Goal: Obtain resource: Obtain resource

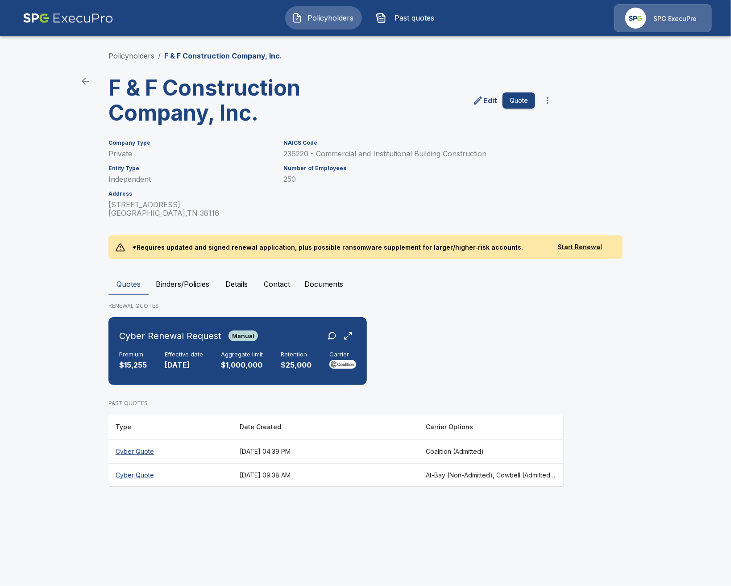
click at [312, 478] on th "[DATE] 09:38 AM" at bounding box center [326, 475] width 186 height 24
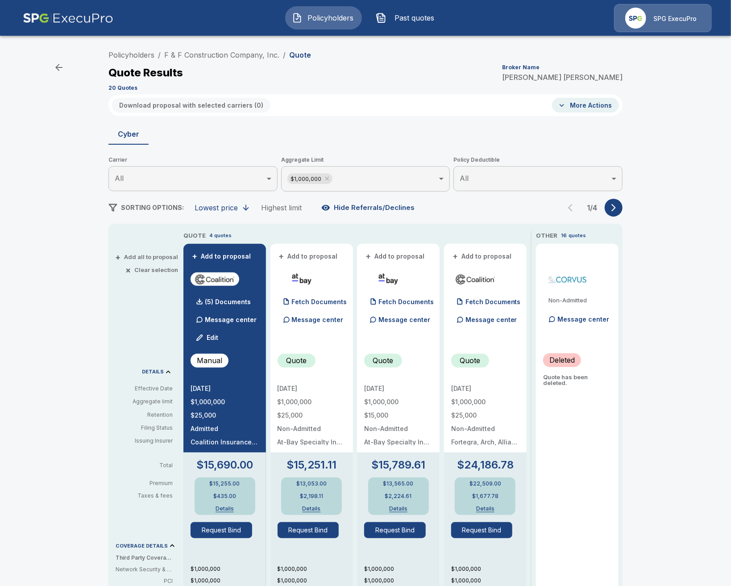
click at [96, 321] on div "Policyholders / F & F Construction Company, Inc. / Quote Quote Results Broker N…" at bounding box center [365, 469] width 731 height 854
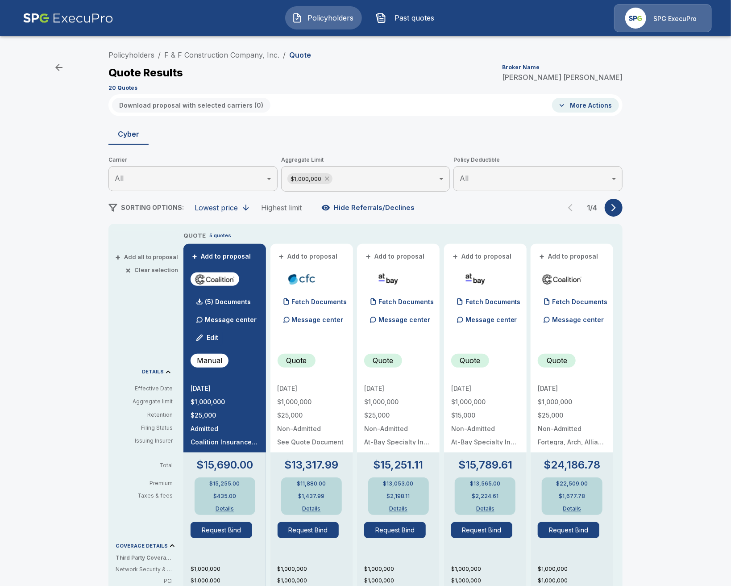
click at [326, 181] on icon at bounding box center [327, 178] width 7 height 7
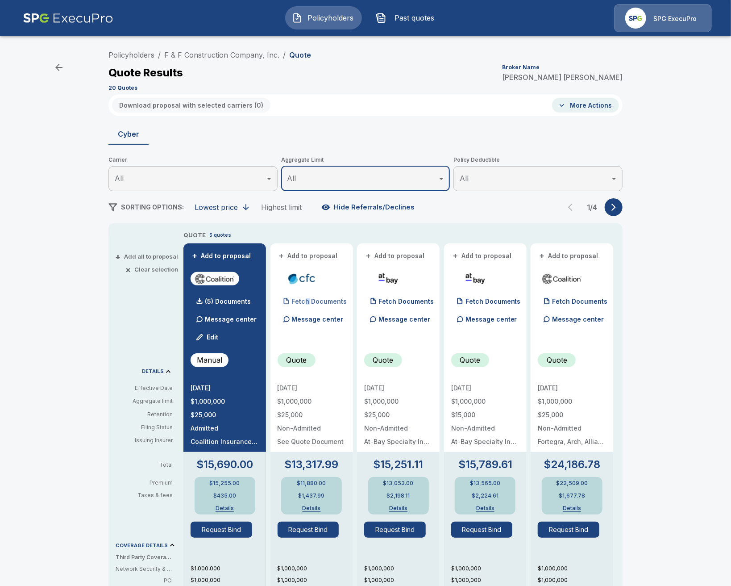
click at [306, 303] on p "Fetch Documents" at bounding box center [319, 301] width 55 height 6
click at [386, 301] on p "Fetch Documents" at bounding box center [406, 301] width 55 height 6
click at [469, 303] on p "Fetch Documents" at bounding box center [493, 301] width 55 height 6
click at [568, 301] on p "Fetch Documents" at bounding box center [579, 301] width 55 height 6
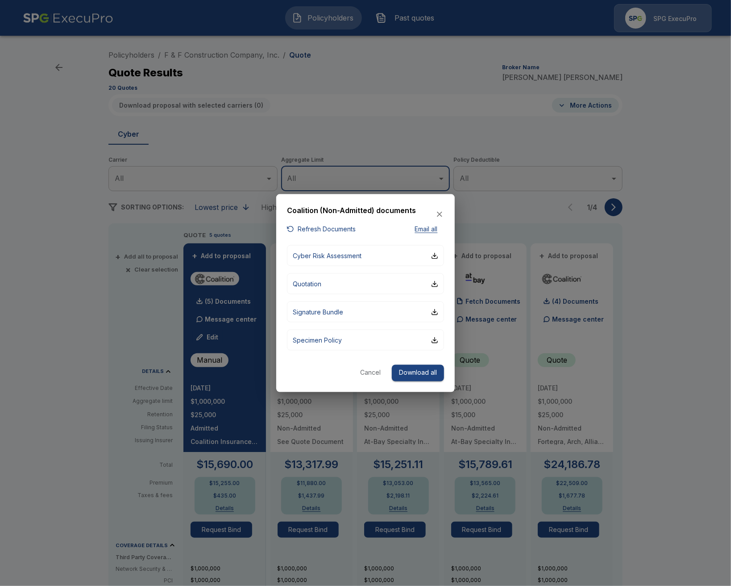
click at [617, 305] on div at bounding box center [365, 293] width 731 height 586
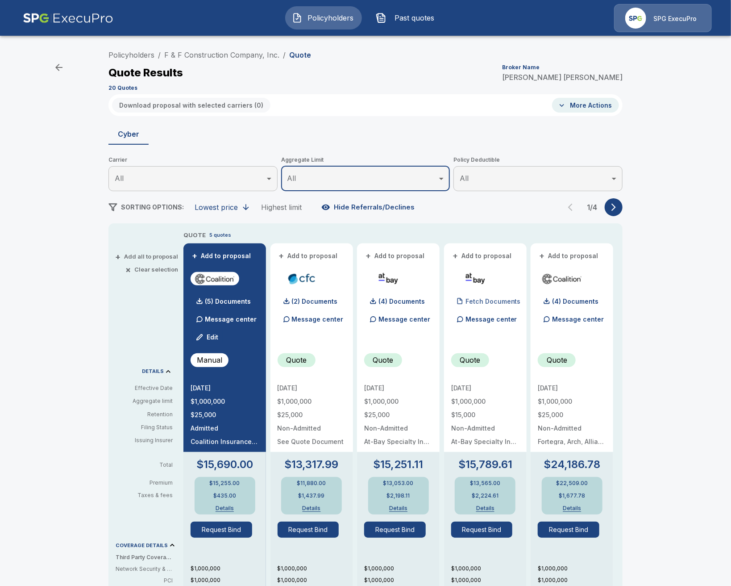
click at [471, 303] on p "Fetch Documents" at bounding box center [493, 301] width 55 height 6
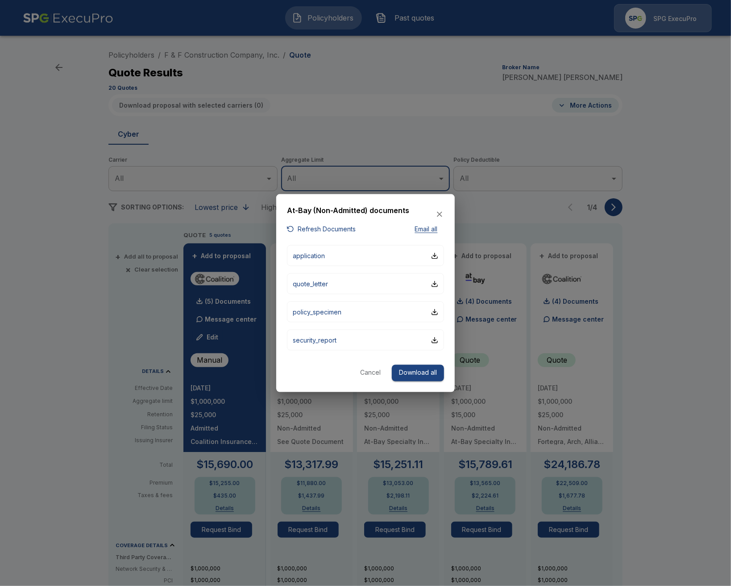
click at [624, 303] on div at bounding box center [365, 293] width 731 height 586
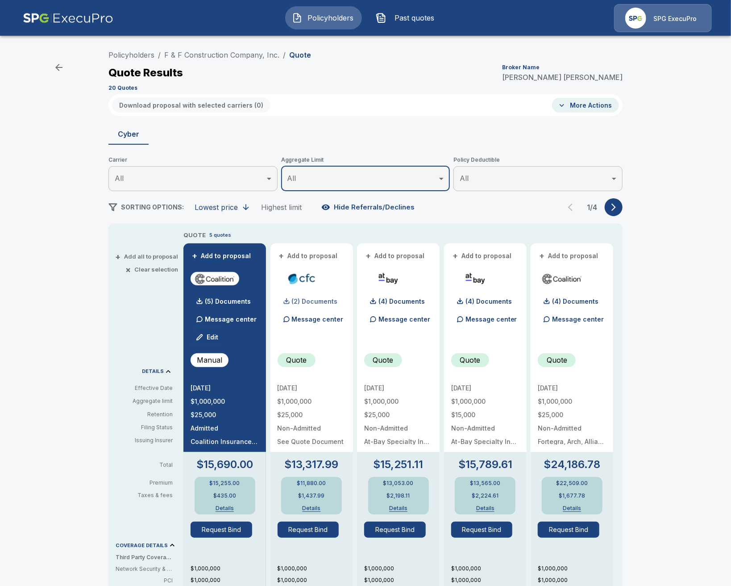
click at [320, 305] on div "(2) Documents" at bounding box center [308, 301] width 60 height 18
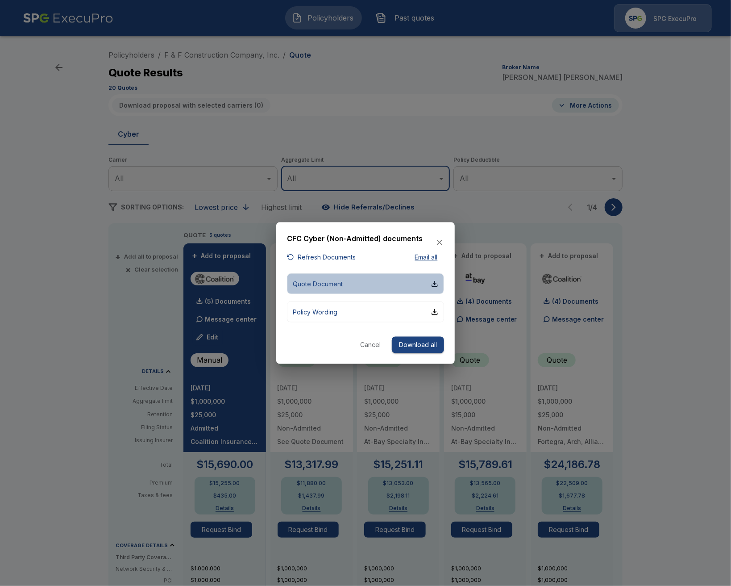
click at [374, 286] on button "Quote Document" at bounding box center [365, 283] width 157 height 21
click at [108, 310] on div at bounding box center [365, 293] width 731 height 586
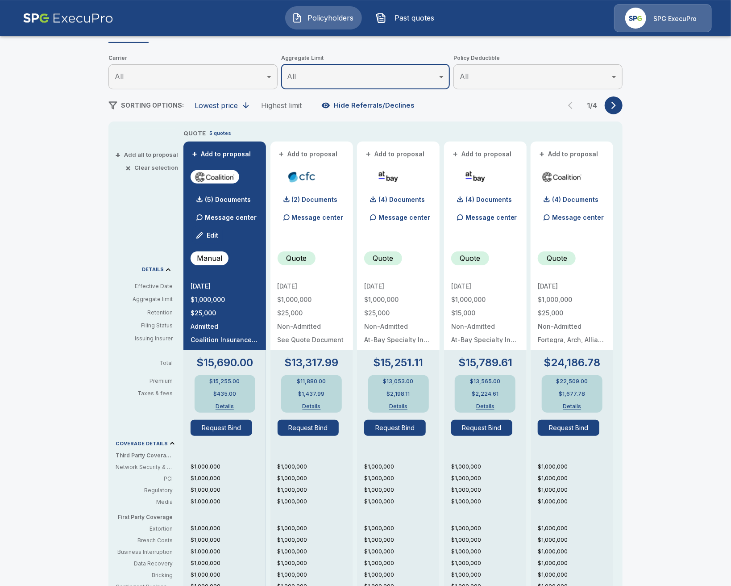
scroll to position [103, 0]
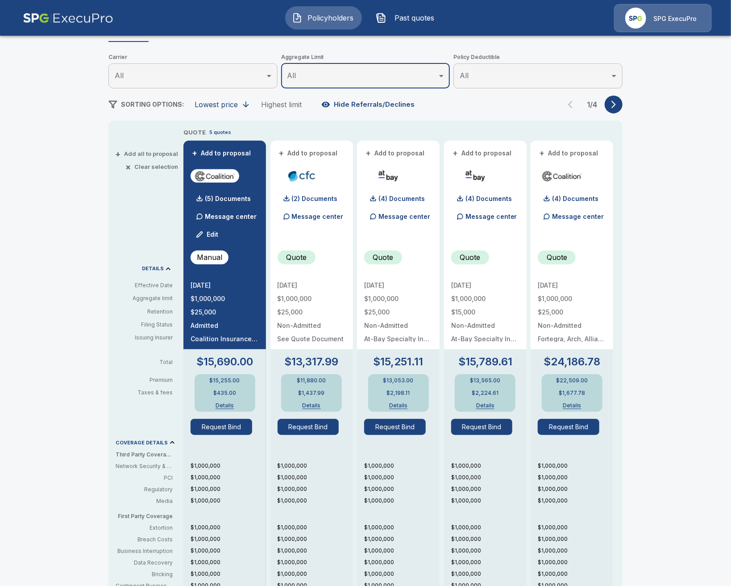
click at [313, 403] on button "Details" at bounding box center [312, 405] width 36 height 5
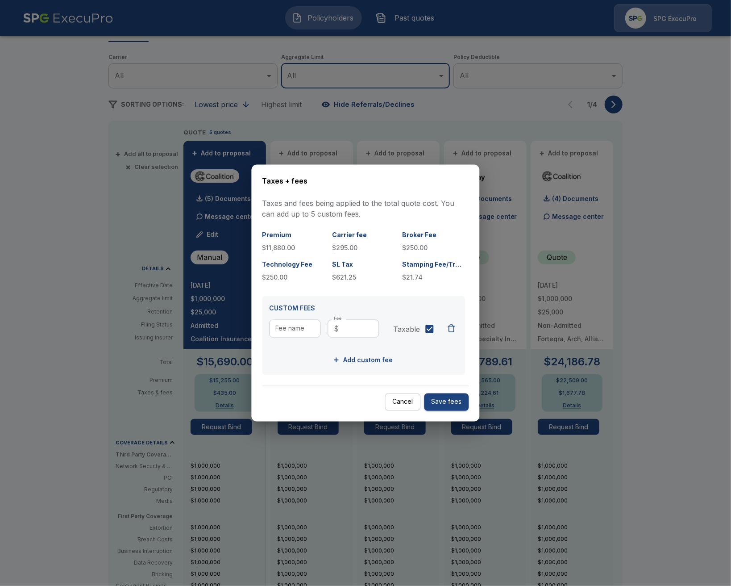
click at [90, 355] on div at bounding box center [365, 293] width 731 height 586
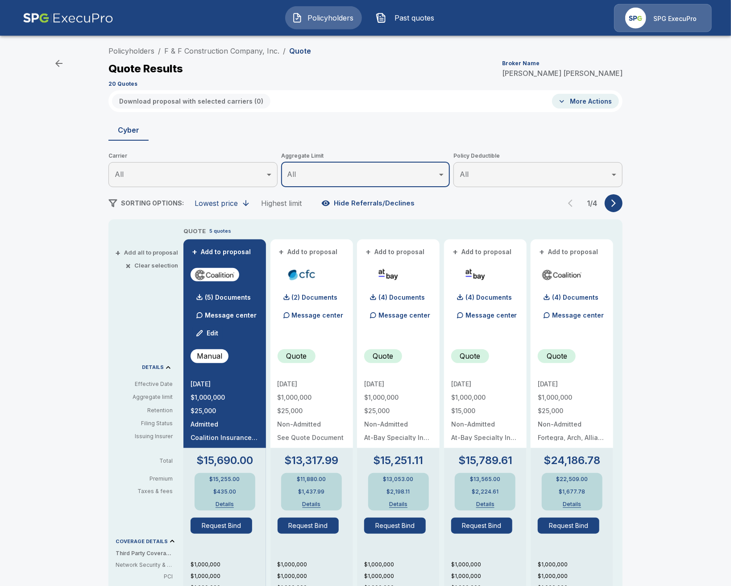
scroll to position [0, 0]
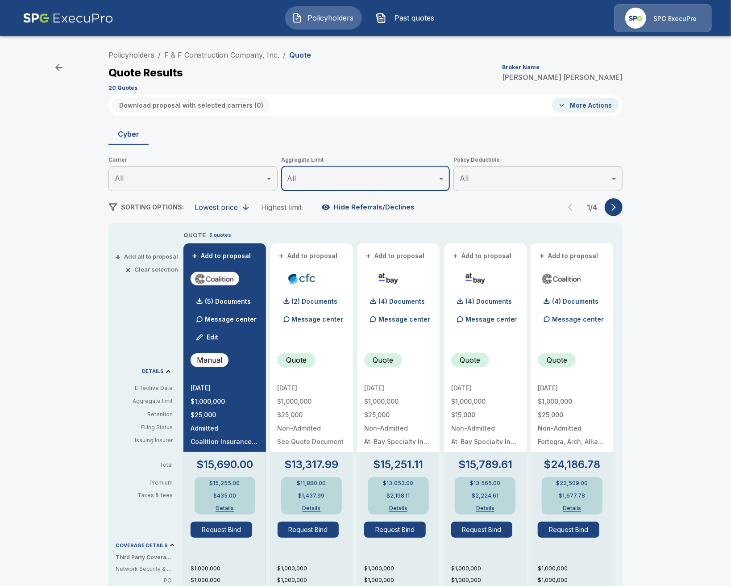
click at [144, 255] on button "+ Add all to proposal" at bounding box center [147, 257] width 61 height 6
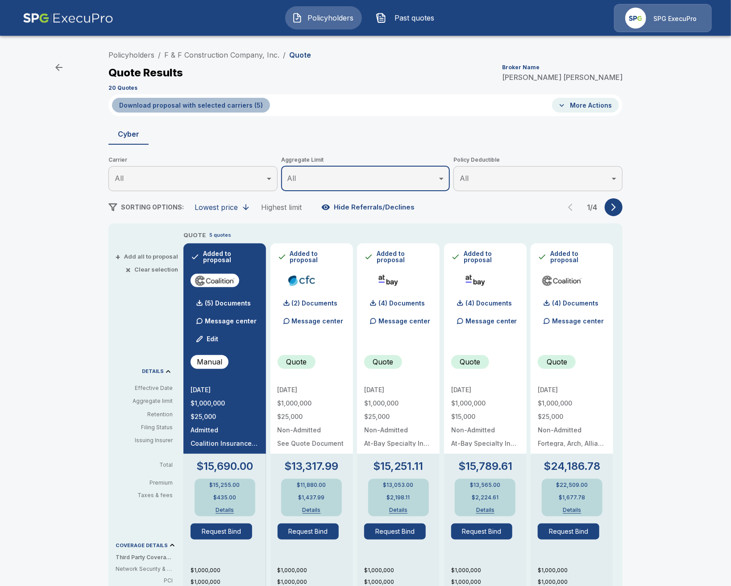
click at [199, 104] on button "Download proposal with selected carriers ( 5 )" at bounding box center [191, 105] width 158 height 15
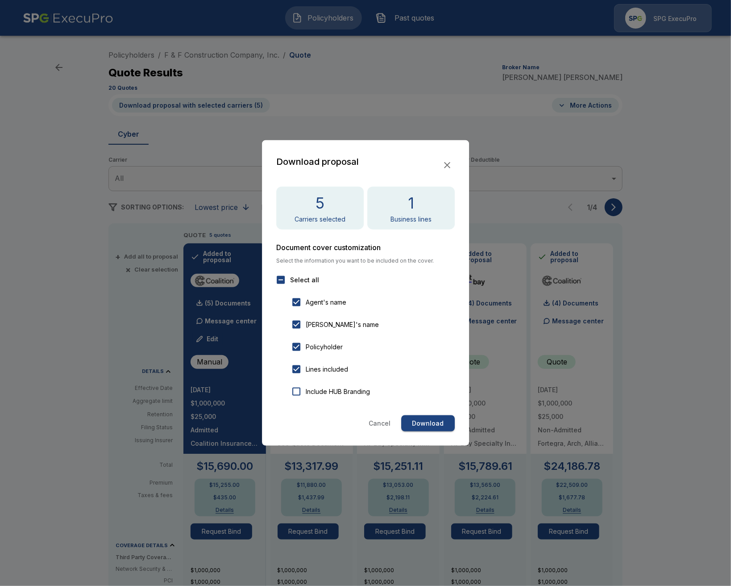
click at [418, 425] on button "Download" at bounding box center [428, 423] width 54 height 17
click at [107, 417] on div at bounding box center [365, 293] width 731 height 586
click at [17, 156] on div at bounding box center [365, 293] width 731 height 586
